Goal: Task Accomplishment & Management: Use online tool/utility

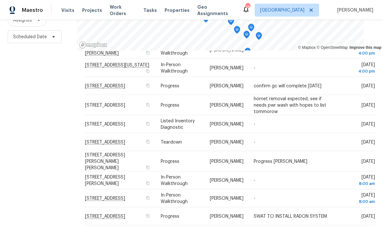
scroll to position [26, 0]
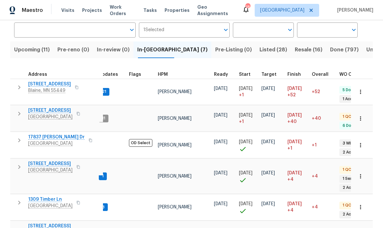
scroll to position [49, 0]
click at [35, 134] on span "17837 [PERSON_NAME] Dr" at bounding box center [56, 137] width 56 height 6
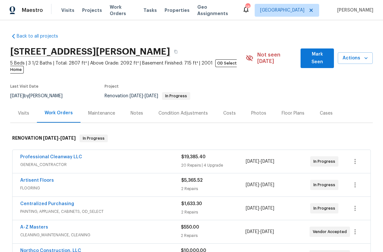
click at [21, 110] on div "Visits" at bounding box center [23, 113] width 11 height 6
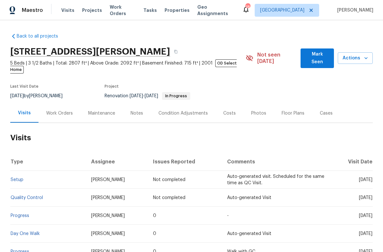
click at [351, 56] on span "Actions" at bounding box center [355, 58] width 25 height 8
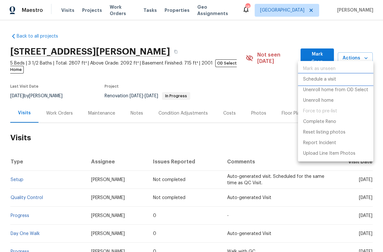
click at [312, 81] on p "Schedule a visit" at bounding box center [319, 79] width 33 height 7
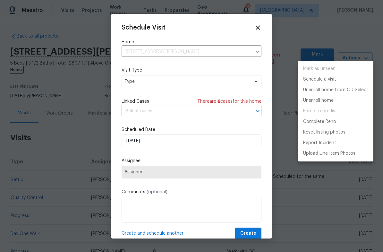
click at [150, 83] on div at bounding box center [191, 126] width 383 height 252
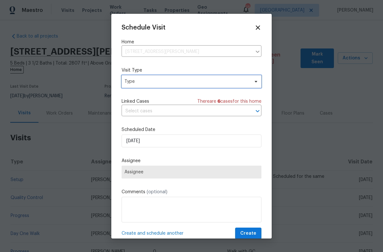
click at [142, 83] on span "Type" at bounding box center [186, 81] width 125 height 6
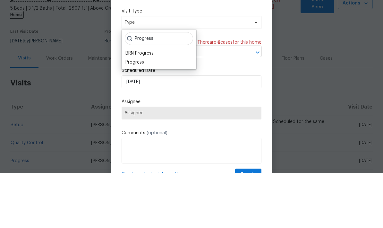
type input "Progress"
click at [134, 114] on div "Progress" at bounding box center [134, 117] width 19 height 6
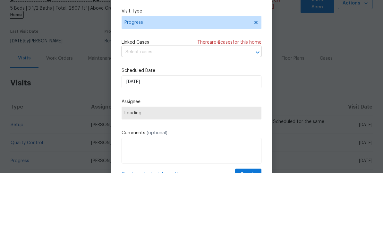
scroll to position [26, 0]
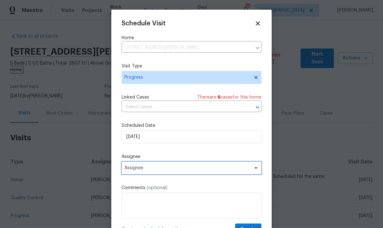
click at [139, 170] on span "Assignee" at bounding box center [187, 167] width 126 height 5
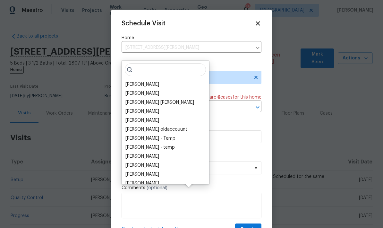
click at [137, 81] on div "[PERSON_NAME]" at bounding box center [142, 84] width 34 height 6
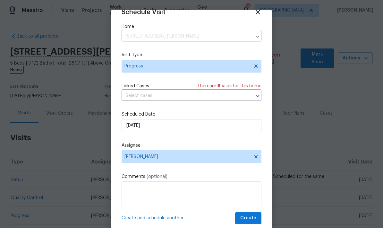
scroll to position [13, 0]
click at [246, 216] on span "Create" at bounding box center [248, 218] width 16 height 8
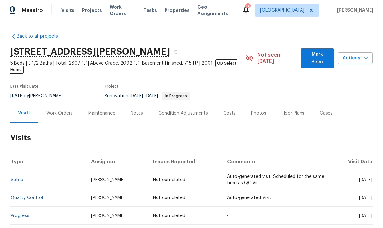
click at [56, 110] on div "Work Orders" at bounding box center [59, 113] width 27 height 6
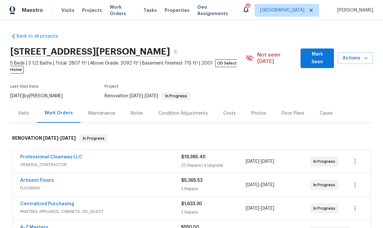
click at [29, 155] on link "Professional Cleanway LLC" at bounding box center [51, 157] width 62 height 4
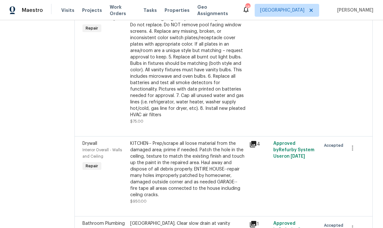
scroll to position [1137, 0]
